Goal: Task Accomplishment & Management: Use online tool/utility

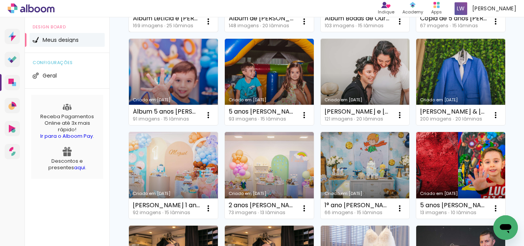
scroll to position [153, 0]
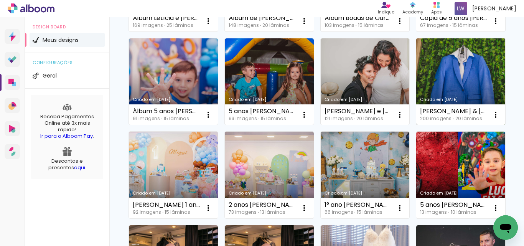
click at [416, 125] on link "Criado em [DATE]" at bounding box center [460, 81] width 89 height 87
